Goal: Task Accomplishment & Management: Use online tool/utility

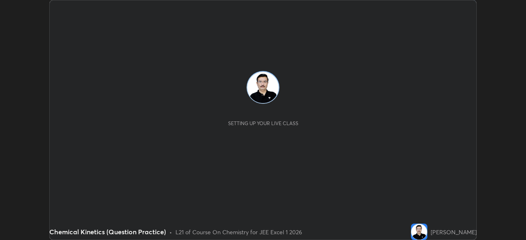
scroll to position [240, 526]
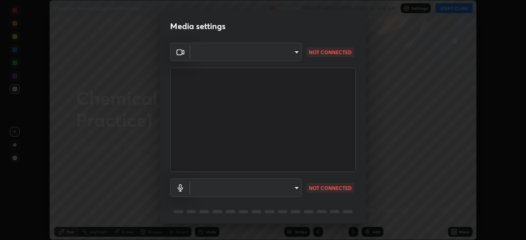
type input "100c0e0e409b1508d569c815e84311e0868d033d0fb9fb46bc53c870fbf18875"
type input "default"
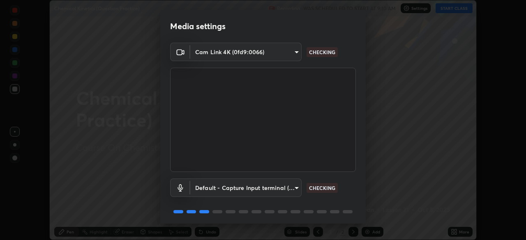
scroll to position [29, 0]
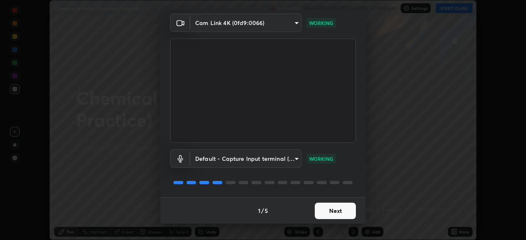
click at [331, 211] on button "Next" at bounding box center [335, 211] width 41 height 16
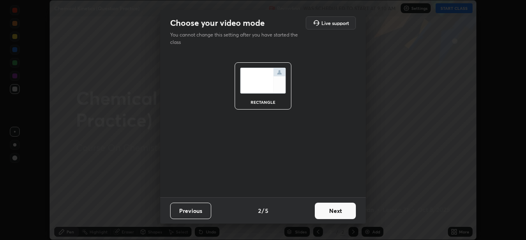
click at [339, 213] on button "Next" at bounding box center [335, 211] width 41 height 16
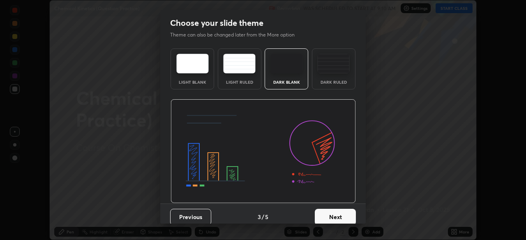
click at [341, 210] on button "Next" at bounding box center [335, 217] width 41 height 16
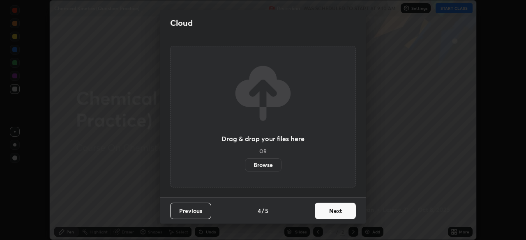
click at [342, 209] on button "Next" at bounding box center [335, 211] width 41 height 16
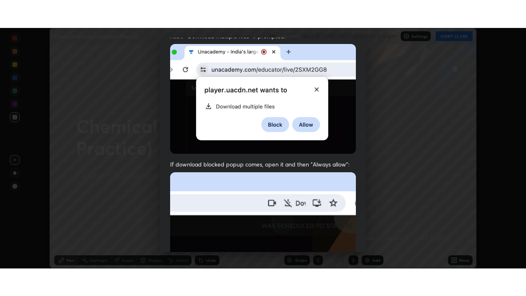
scroll to position [197, 0]
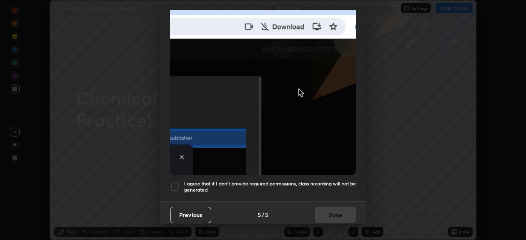
click at [175, 184] on div at bounding box center [175, 187] width 10 height 10
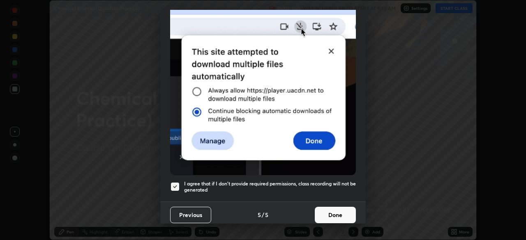
click at [334, 210] on button "Done" at bounding box center [335, 215] width 41 height 16
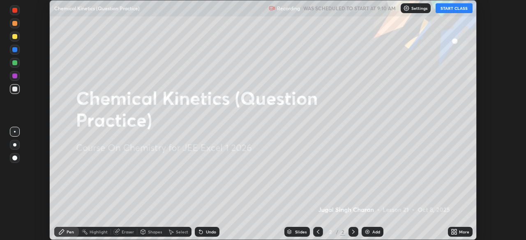
click at [457, 232] on icon at bounding box center [454, 232] width 7 height 7
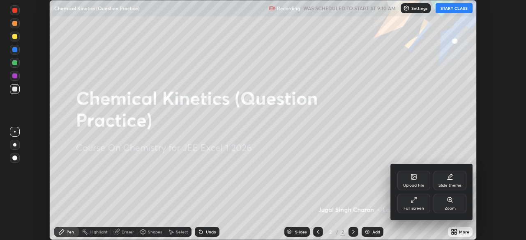
click at [415, 207] on div "Full screen" at bounding box center [414, 209] width 21 height 4
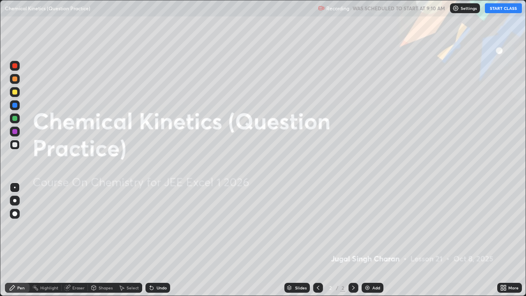
scroll to position [296, 526]
click at [504, 10] on button "START CLASS" at bounding box center [503, 8] width 37 height 10
click at [368, 240] on img at bounding box center [367, 287] width 7 height 7
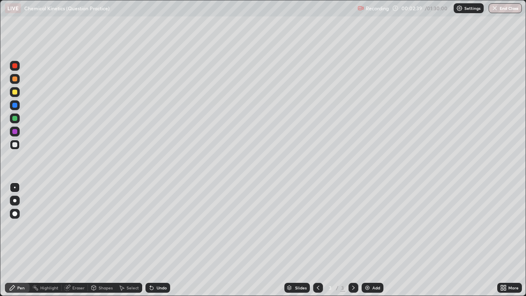
click at [83, 240] on div "Eraser" at bounding box center [78, 288] width 12 height 4
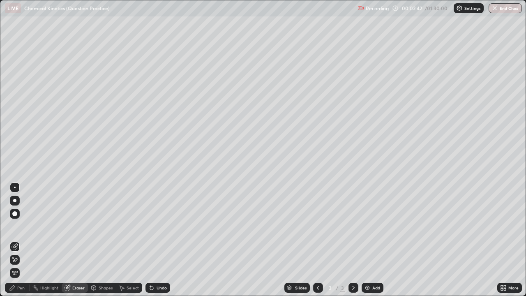
click at [23, 240] on div "Pen" at bounding box center [20, 288] width 7 height 4
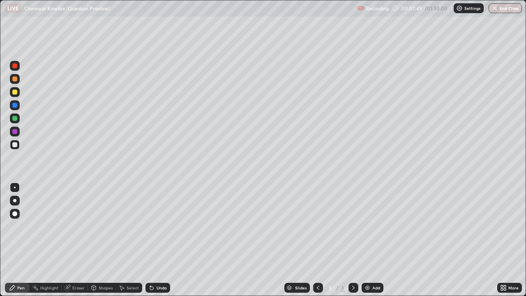
click at [374, 240] on div "Add" at bounding box center [376, 288] width 8 height 4
click at [367, 240] on div "Add" at bounding box center [373, 288] width 22 height 10
click at [75, 240] on div "Eraser" at bounding box center [78, 288] width 12 height 4
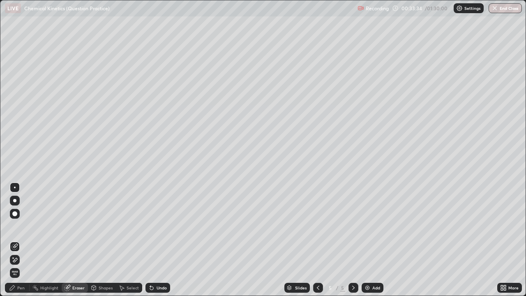
click at [372, 240] on div "Add" at bounding box center [376, 288] width 8 height 4
click at [21, 240] on div "Pen" at bounding box center [20, 288] width 7 height 4
